Goal: Obtain resource: Obtain resource

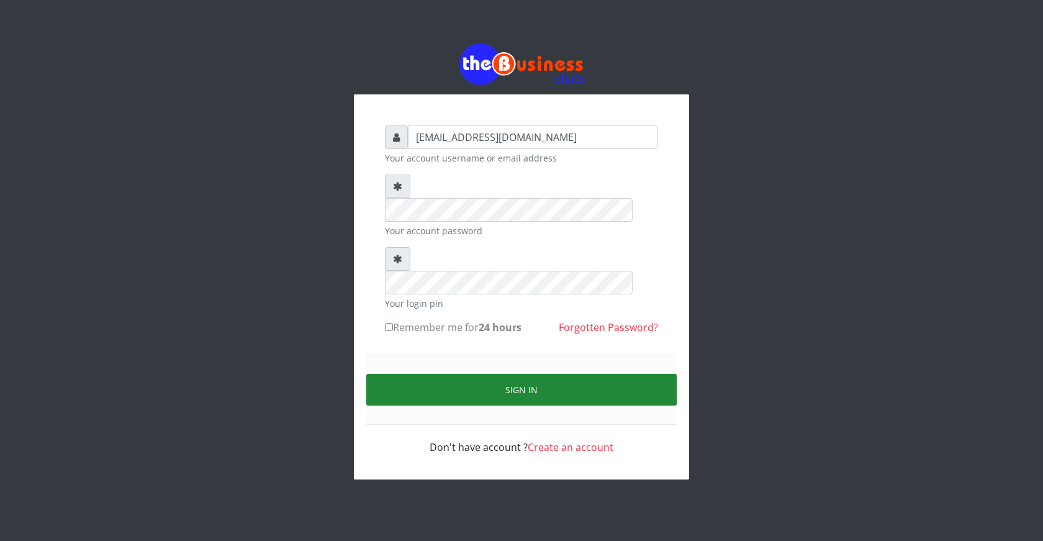
click at [514, 374] on button "Sign in" at bounding box center [521, 390] width 310 height 32
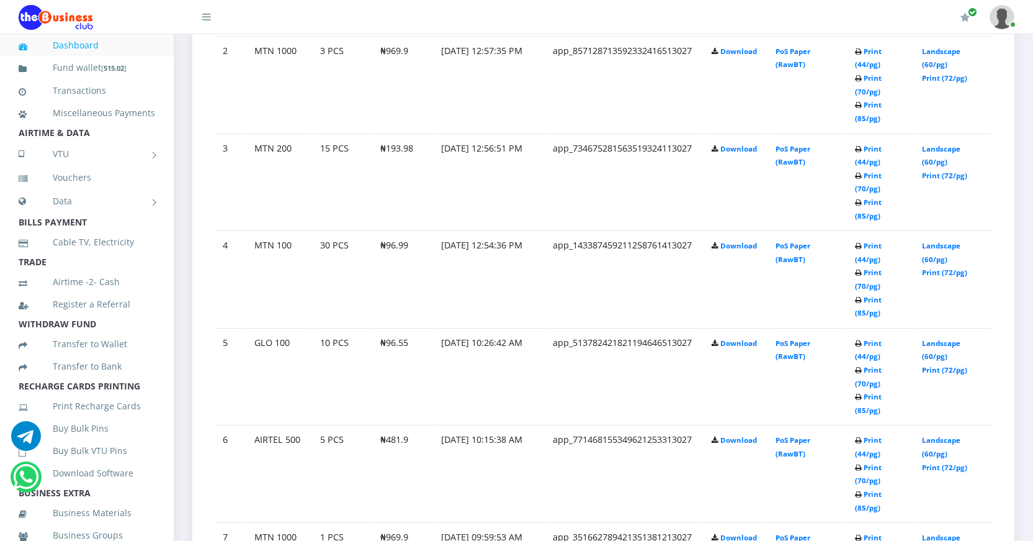
scroll to position [869, 0]
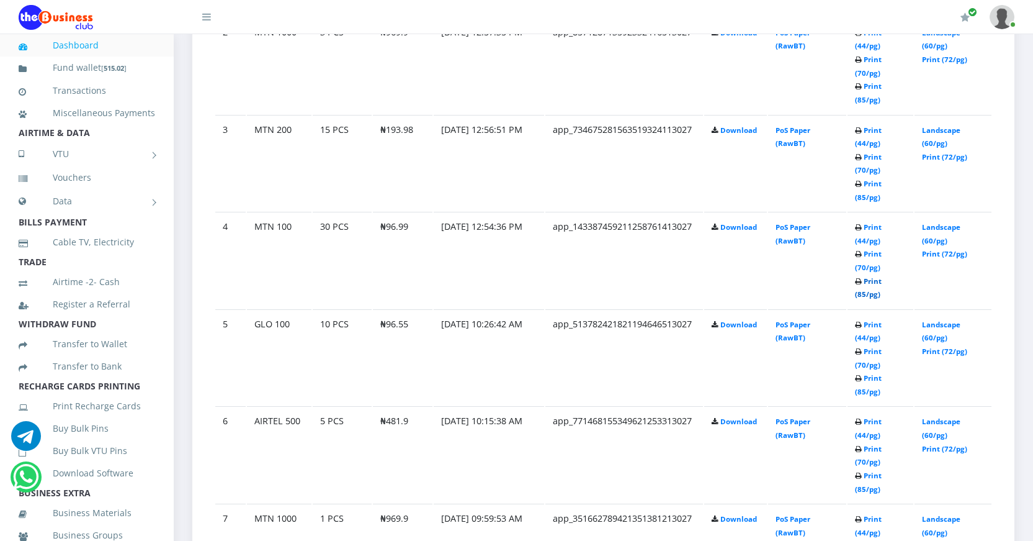
click at [860, 294] on link "Print (85/pg)" at bounding box center [868, 287] width 27 height 23
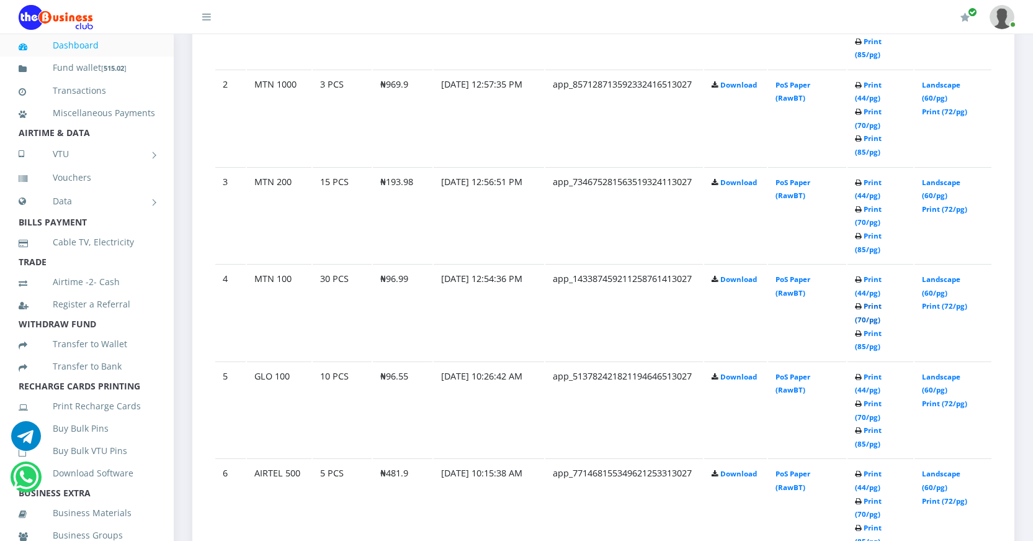
scroll to position [869, 0]
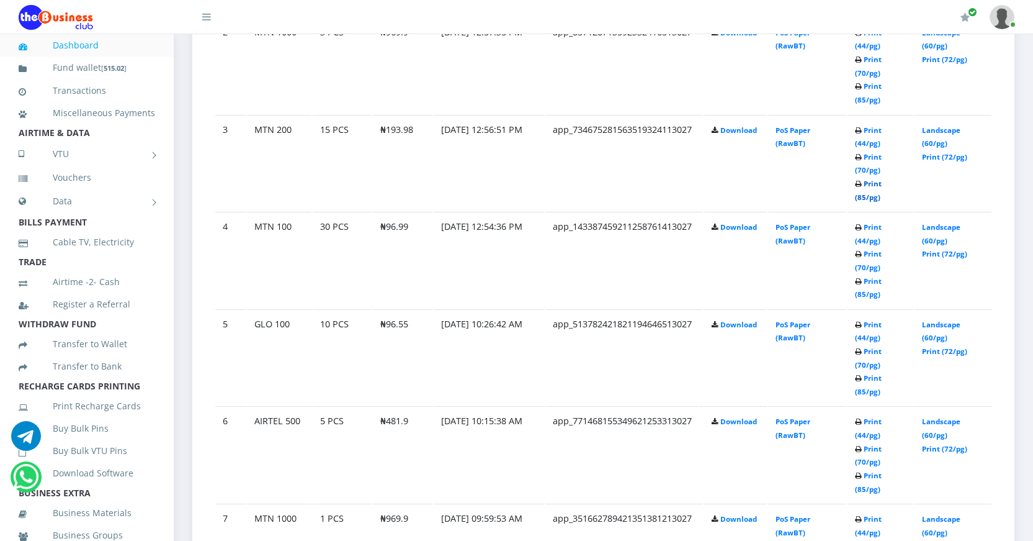
click at [862, 197] on link "Print (85/pg)" at bounding box center [868, 190] width 27 height 23
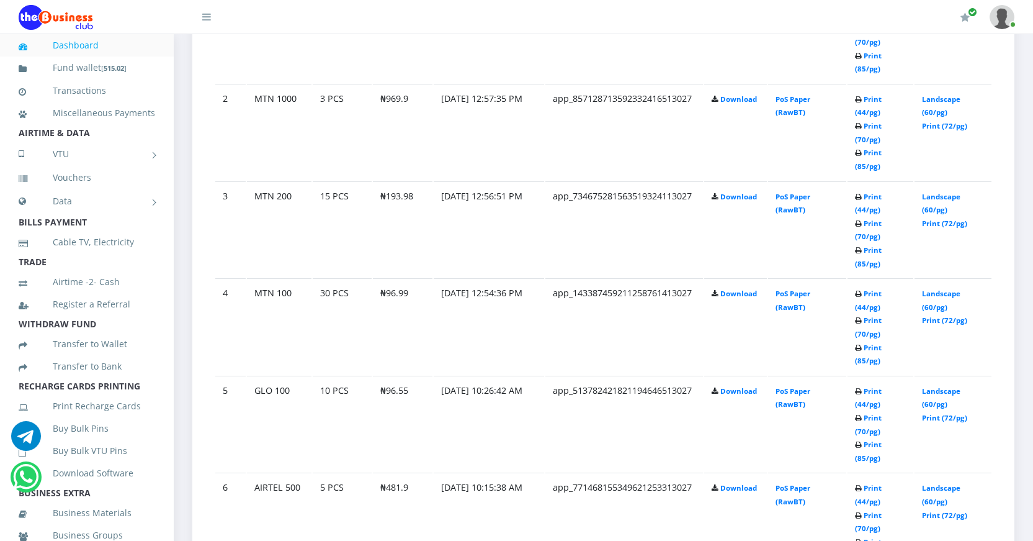
scroll to position [745, 0]
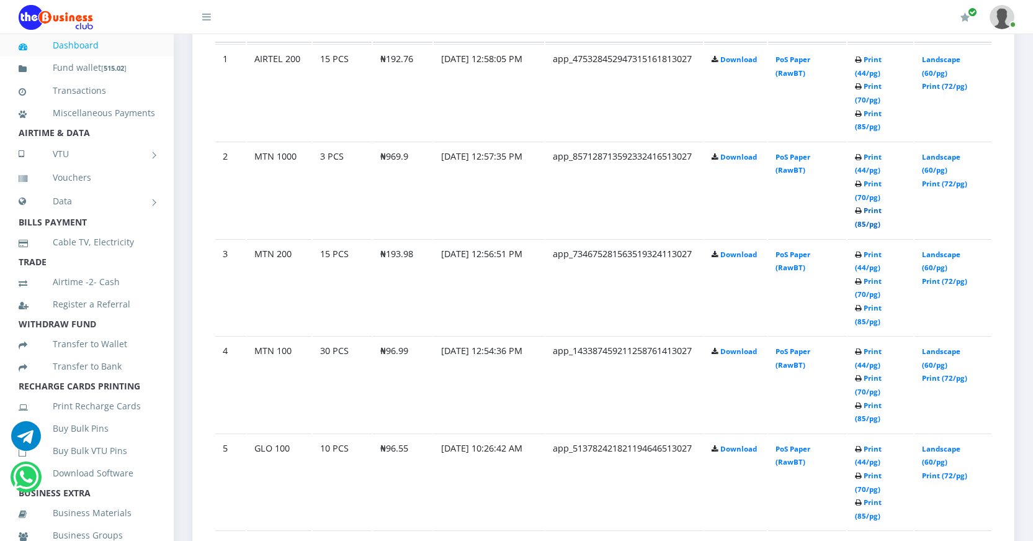
click at [862, 224] on link "Print (85/pg)" at bounding box center [868, 216] width 27 height 23
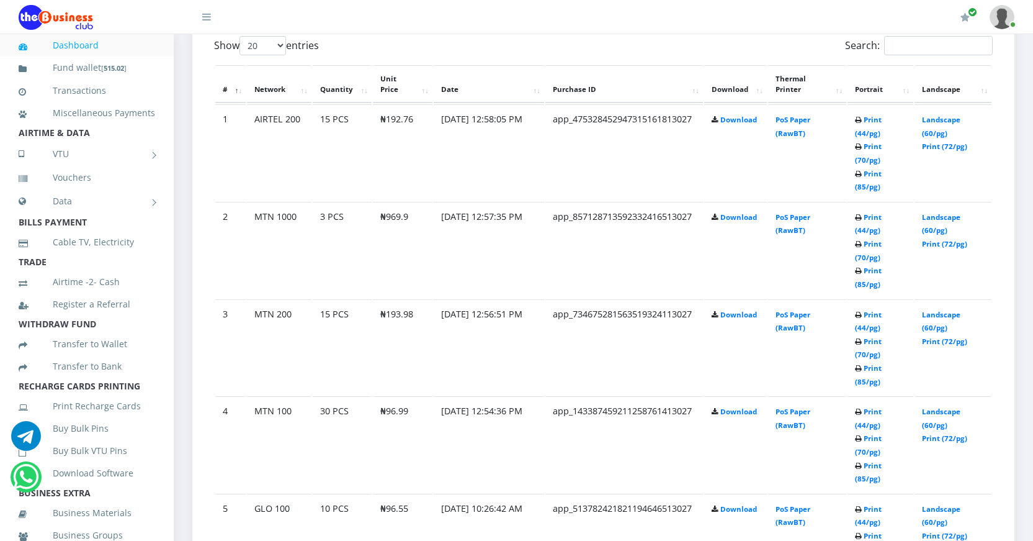
scroll to position [654, 0]
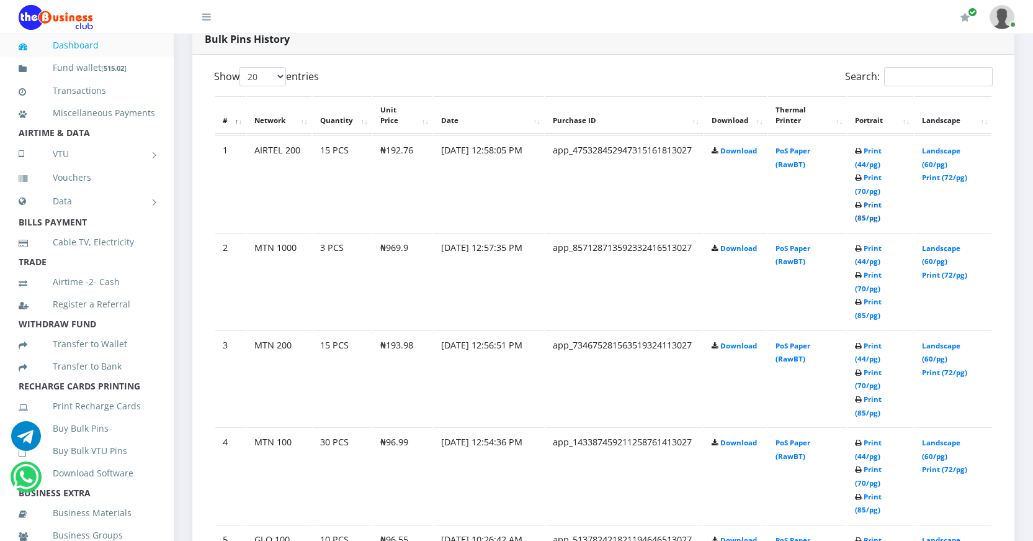
click at [864, 216] on link "Print (85/pg)" at bounding box center [868, 211] width 27 height 23
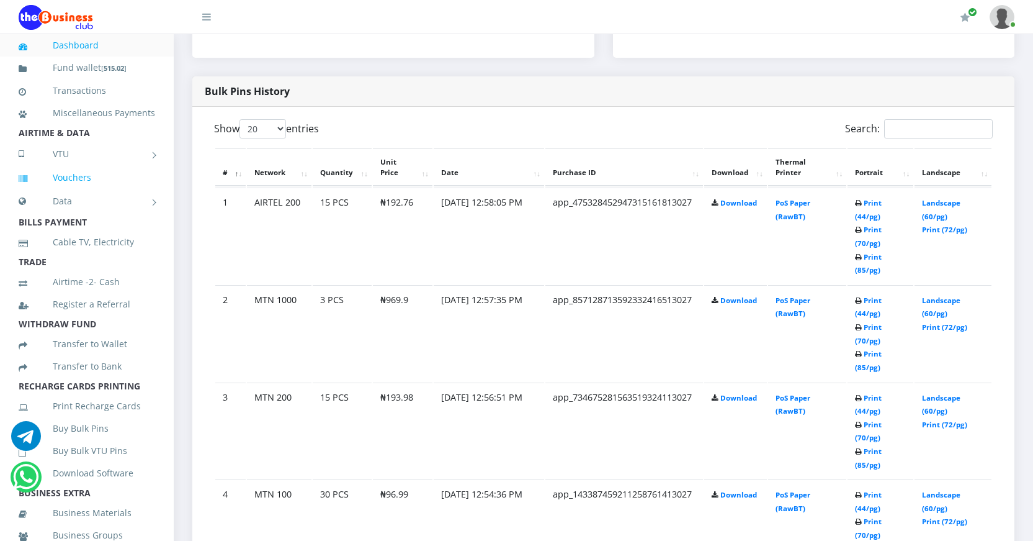
click at [81, 192] on link "Vouchers" at bounding box center [87, 177] width 137 height 29
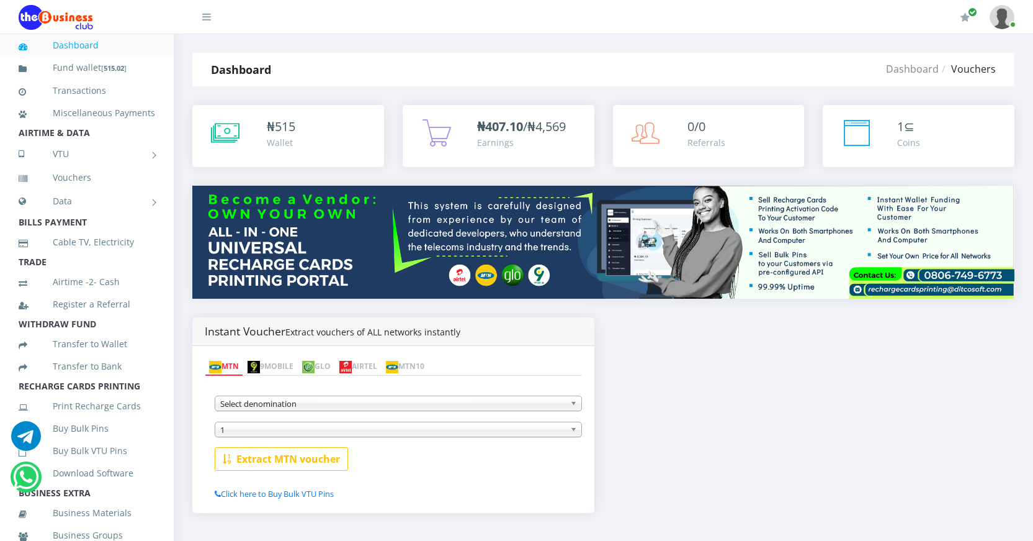
click at [382, 364] on link "AIRTEL" at bounding box center [358, 366] width 47 height 17
click at [386, 405] on span "Select denomination" at bounding box center [392, 403] width 345 height 15
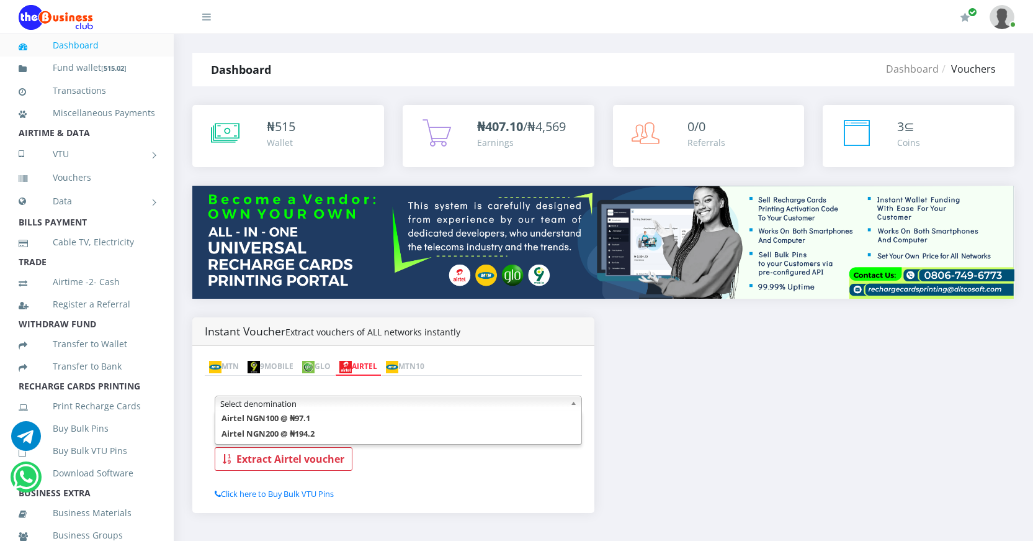
click at [230, 366] on link "MTN" at bounding box center [224, 366] width 38 height 17
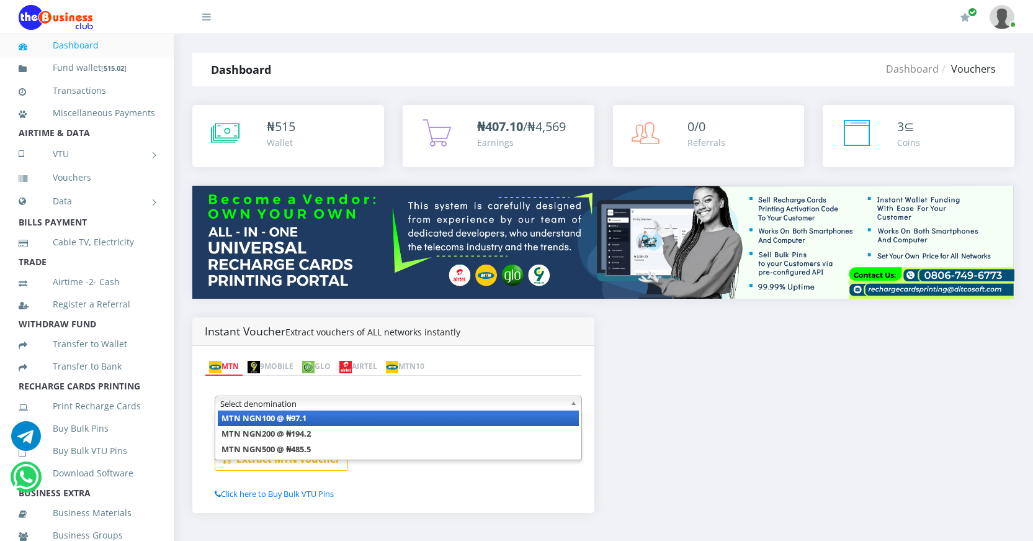
click at [371, 403] on span "Select denomination" at bounding box center [392, 403] width 345 height 15
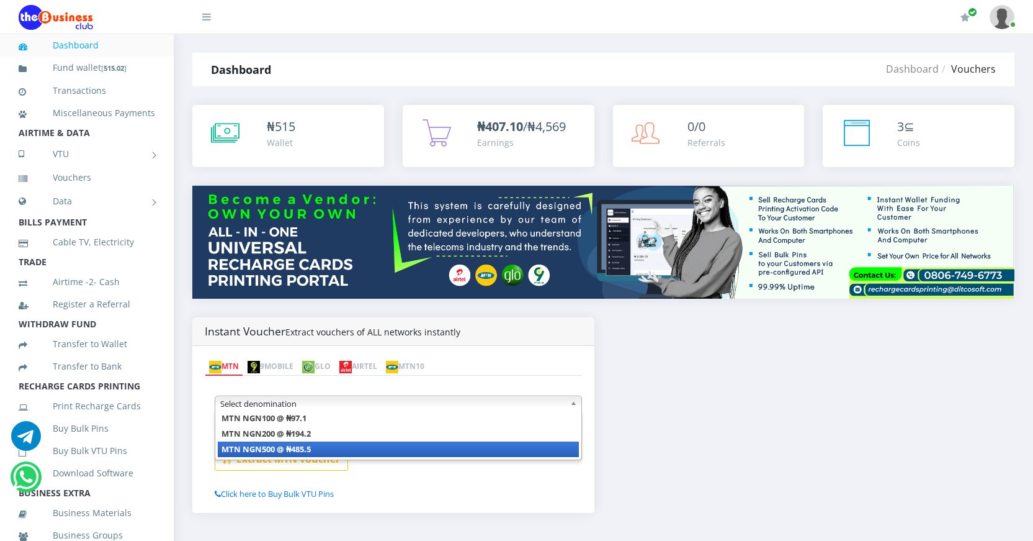
click at [326, 449] on li "MTN NGN500 @ ₦485.5" at bounding box center [398, 449] width 361 height 16
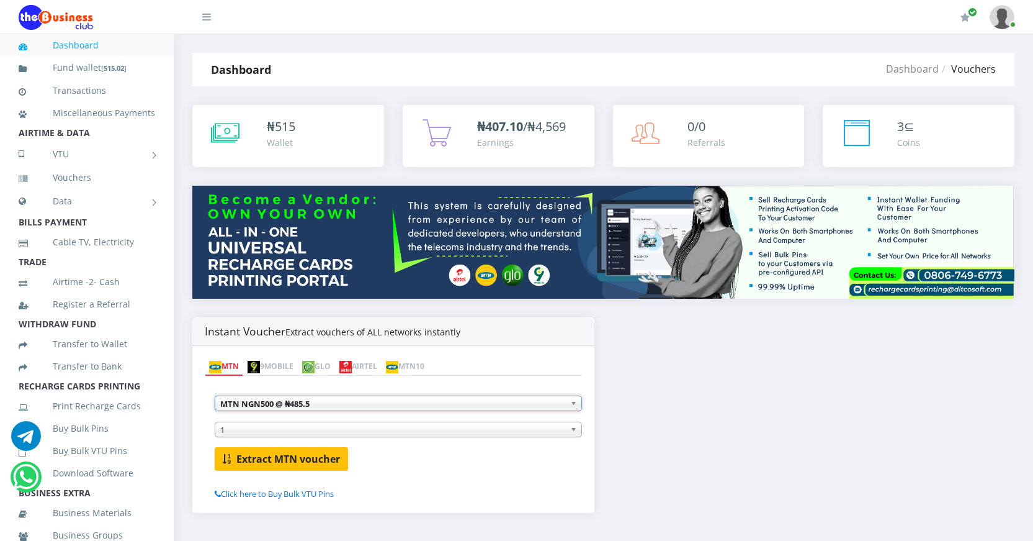
click at [293, 459] on b "Extract MTN voucher" at bounding box center [288, 459] width 104 height 14
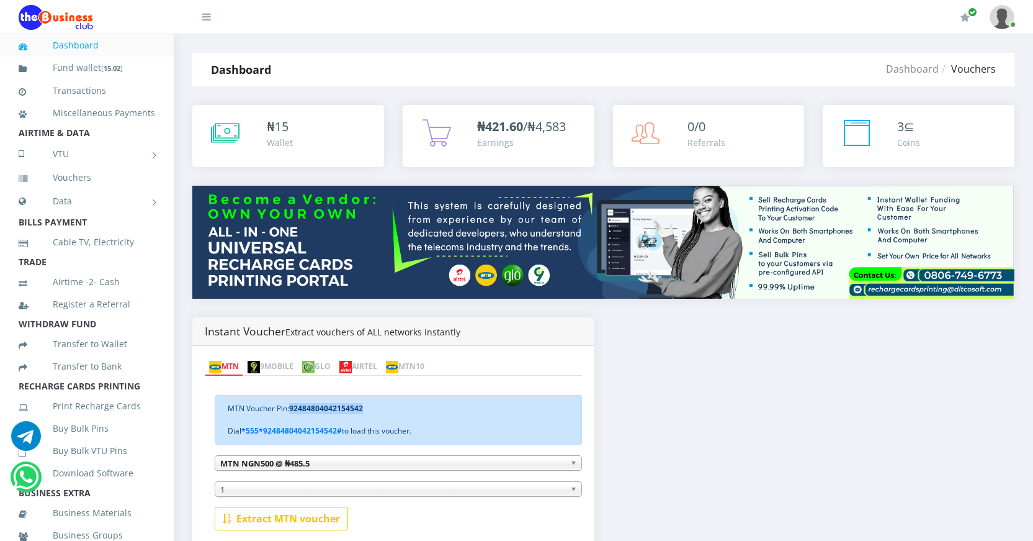
drag, startPoint x: 292, startPoint y: 407, endPoint x: 380, endPoint y: 410, distance: 88.8
click at [380, 410] on div "MTN Voucher Pin: [PHONE_NUMBER] Dial *555*[PHONE_NUMBER]# to load this voucher." at bounding box center [398, 420] width 367 height 50
copy b "92484804042154542"
